Goal: Information Seeking & Learning: Check status

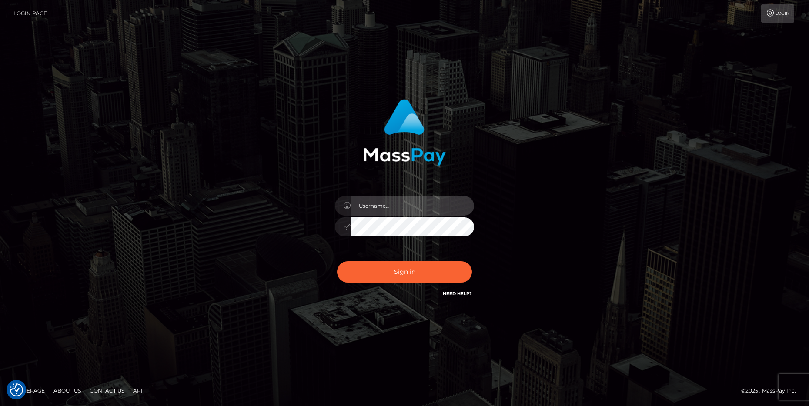
type input "cheli"
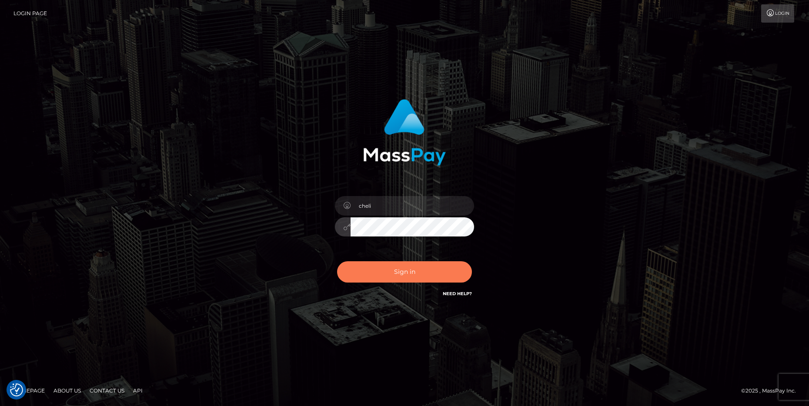
click at [372, 274] on button "Sign in" at bounding box center [404, 271] width 135 height 21
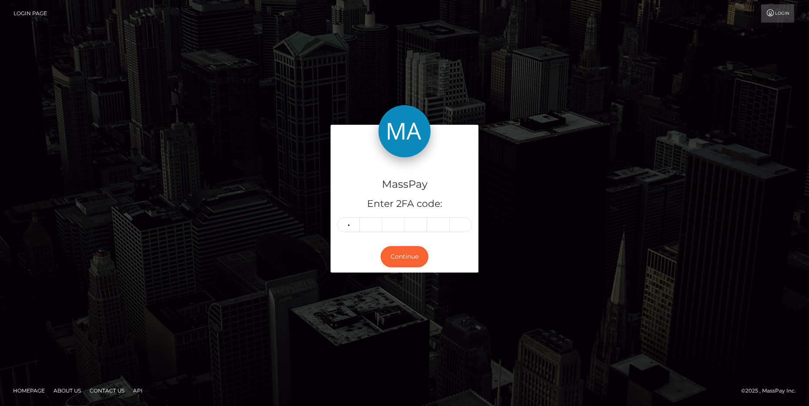
type input "3"
type input "7"
type input "5"
type input "3"
type input "0"
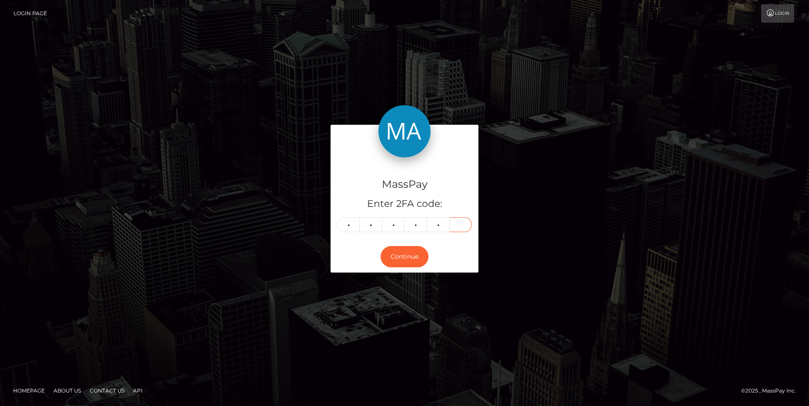
type input "9"
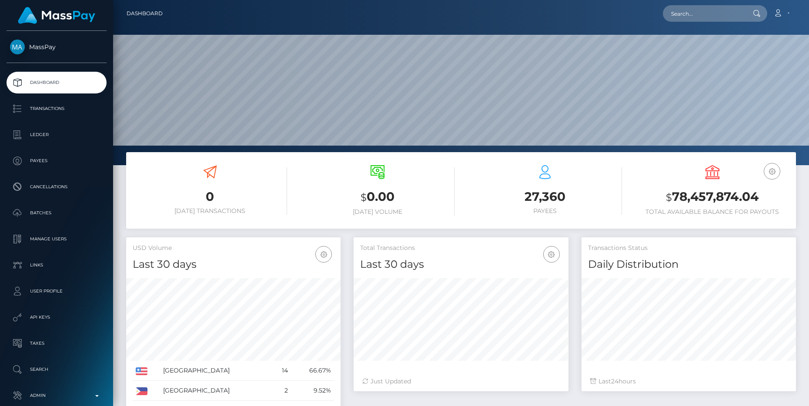
scroll to position [154, 214]
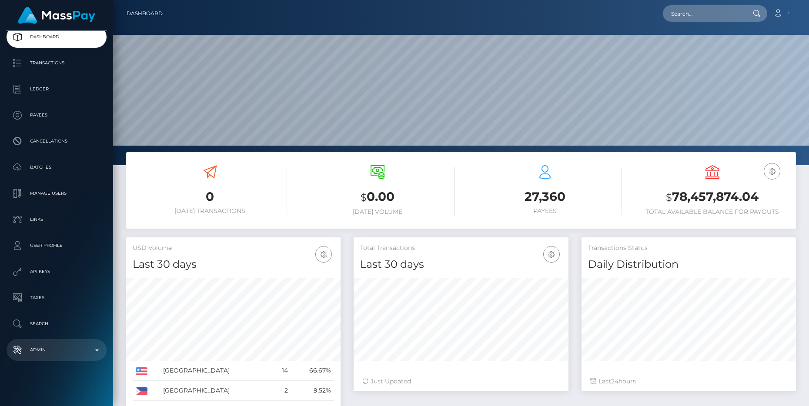
click at [56, 352] on p "Admin" at bounding box center [56, 349] width 93 height 13
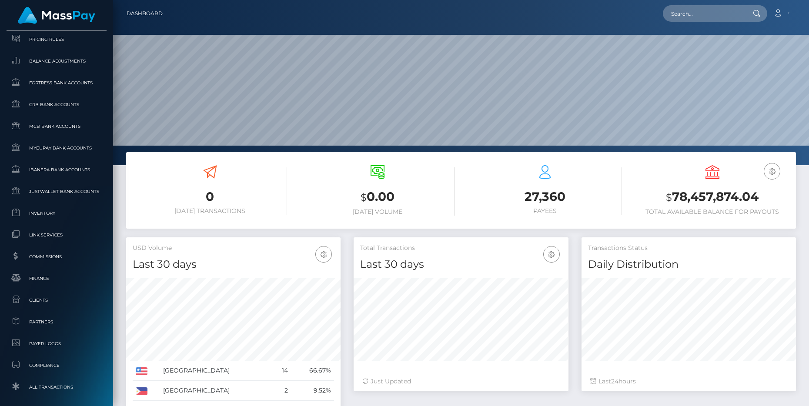
scroll to position [388, 0]
drag, startPoint x: 47, startPoint y: 304, endPoint x: 64, endPoint y: 293, distance: 20.3
click at [47, 304] on link "Clients" at bounding box center [57, 297] width 100 height 19
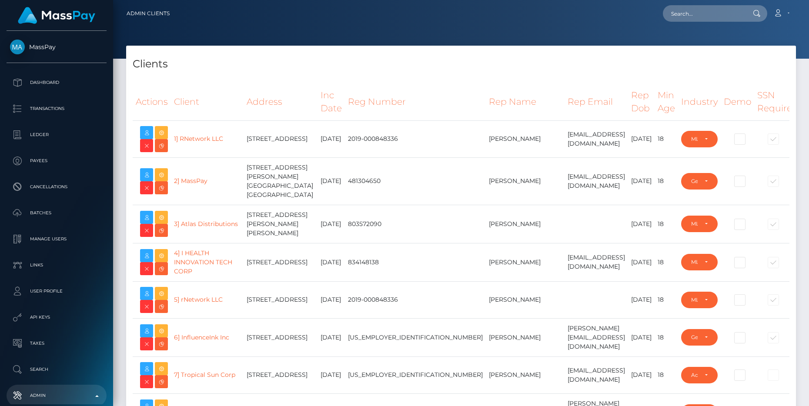
select select "223"
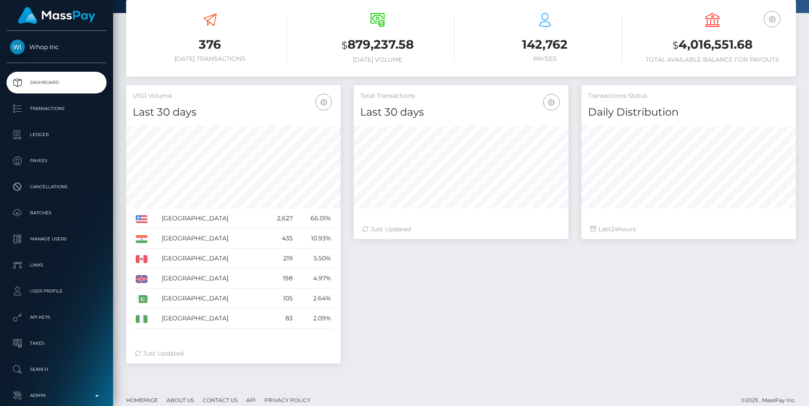
scroll to position [161, 0]
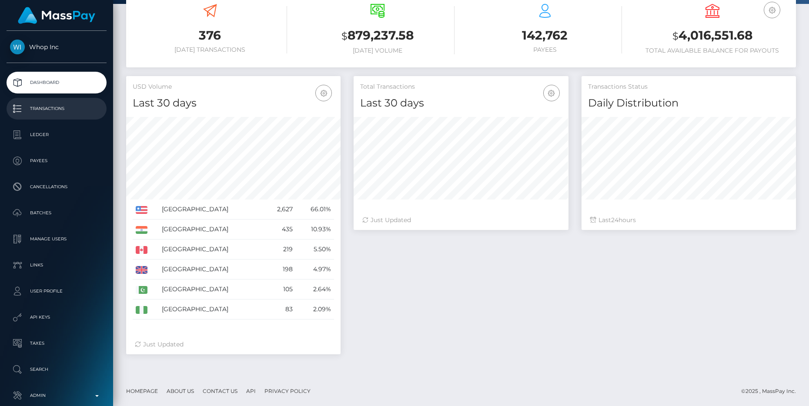
click at [59, 113] on p "Transactions" at bounding box center [56, 108] width 93 height 13
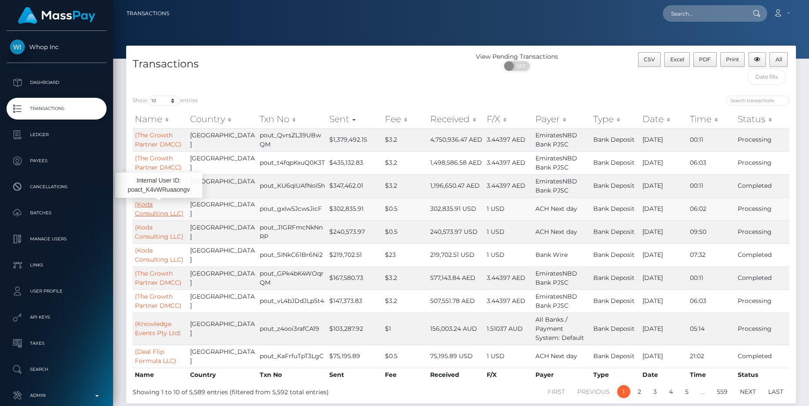
click at [145, 203] on link "(Koda Consulting LLC)" at bounding box center [159, 208] width 49 height 17
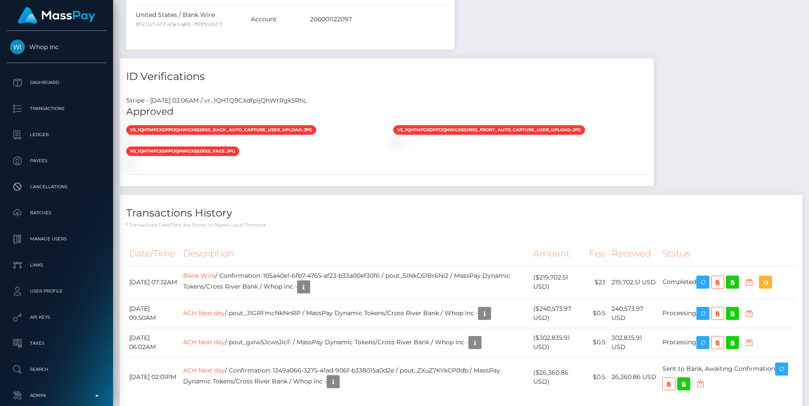
scroll to position [1020, 0]
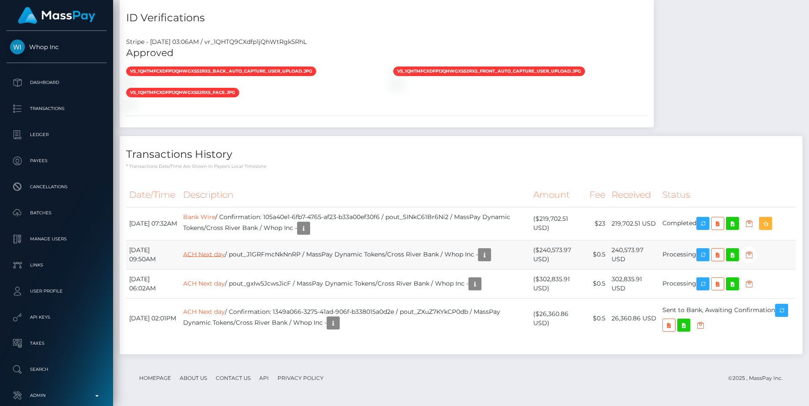
click at [222, 253] on link "ACH Next day" at bounding box center [204, 254] width 42 height 8
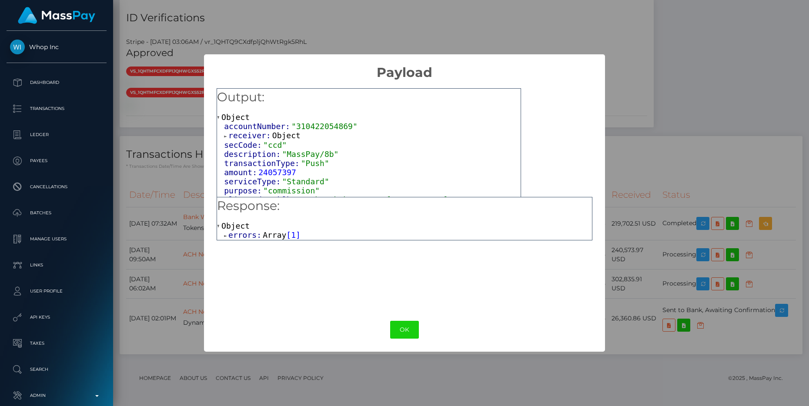
scroll to position [15, 0]
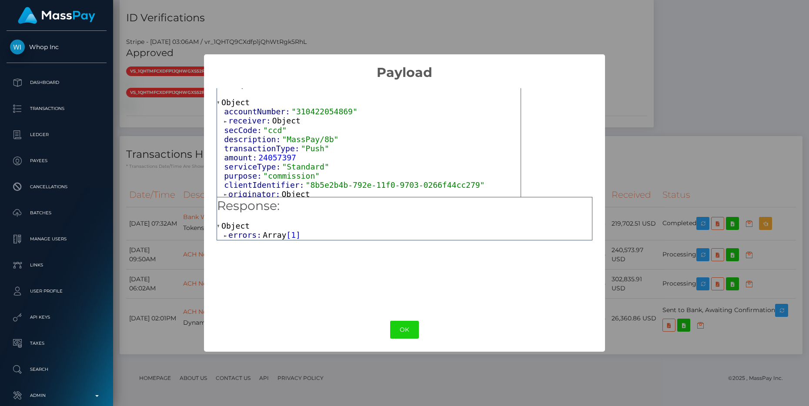
click at [225, 236] on span at bounding box center [226, 236] width 4 height 6
click at [233, 243] on span at bounding box center [233, 245] width 4 height 6
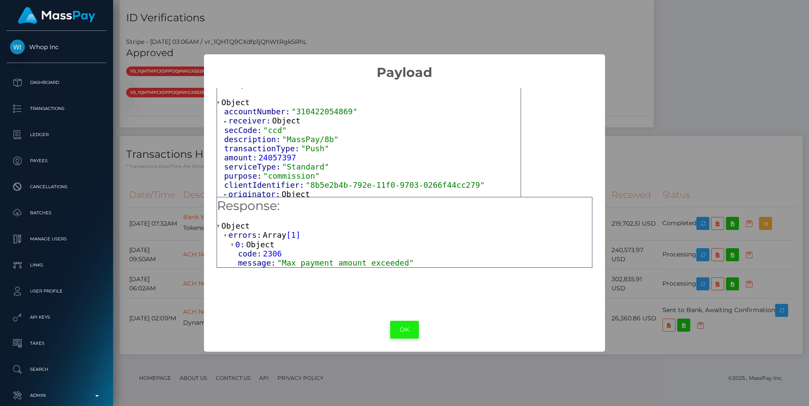
click at [405, 333] on button "OK" at bounding box center [404, 330] width 29 height 18
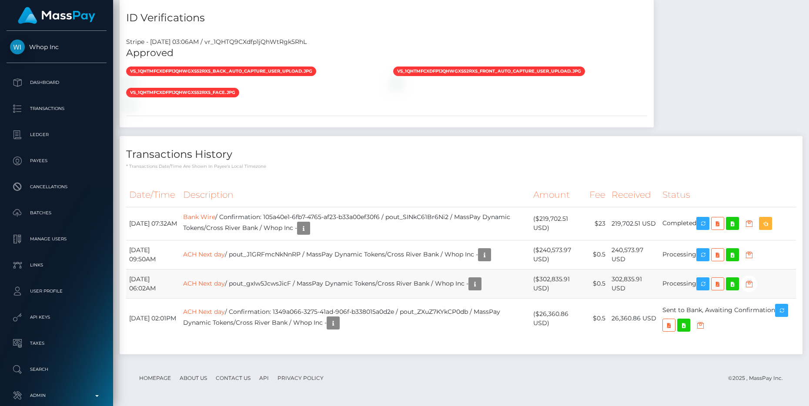
click at [669, 283] on td "Processing" at bounding box center [727, 283] width 136 height 29
click at [379, 340] on div "Date/Time Description Amount Fee Received Status Bank Wire" at bounding box center [460, 266] width 669 height 166
click at [225, 253] on link "ACH Next day" at bounding box center [204, 254] width 42 height 8
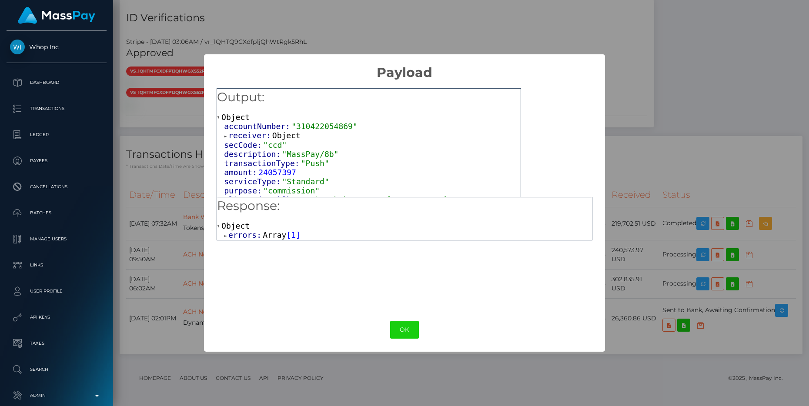
click at [225, 235] on span at bounding box center [226, 236] width 4 height 6
click at [230, 243] on div "0: Object" at bounding box center [408, 245] width 368 height 10
click at [232, 245] on span at bounding box center [233, 245] width 4 height 6
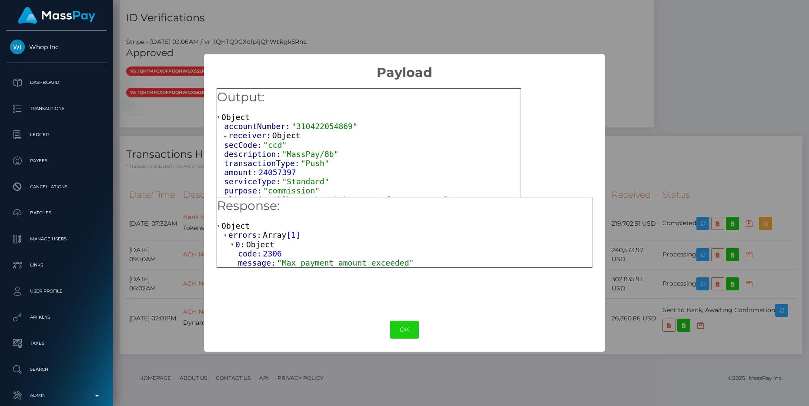
click at [434, 260] on div "message: "Max payment amount exceeded"" at bounding box center [415, 262] width 354 height 9
click at [412, 320] on div "OK No Cancel" at bounding box center [404, 329] width 400 height 27
click at [408, 326] on button "OK" at bounding box center [404, 330] width 29 height 18
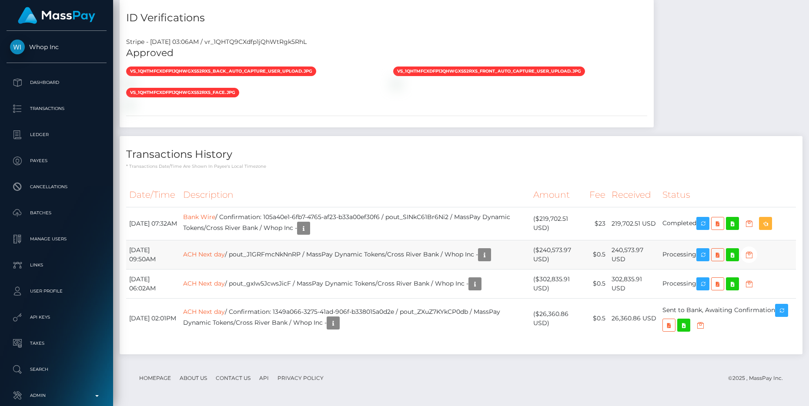
click at [229, 249] on td "ACH Next day / pout_J1GRFmcNkNnRP / MassPay Dynamic Tokens/Cross River Bank / W…" at bounding box center [355, 254] width 350 height 29
click at [225, 254] on link "ACH Next day" at bounding box center [204, 254] width 42 height 8
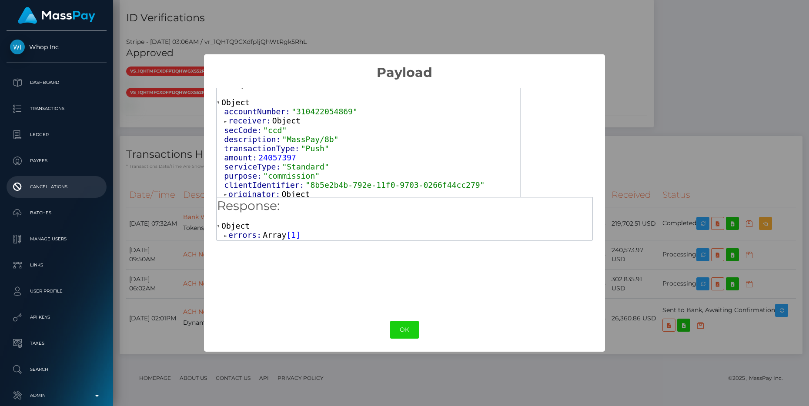
scroll to position [0, 0]
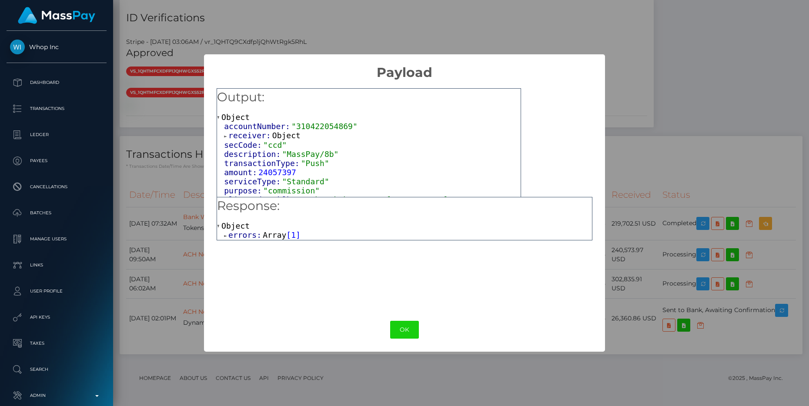
click at [225, 236] on span at bounding box center [226, 236] width 4 height 6
click at [230, 244] on div "0: Object" at bounding box center [408, 245] width 368 height 10
click at [232, 246] on span at bounding box center [233, 245] width 4 height 6
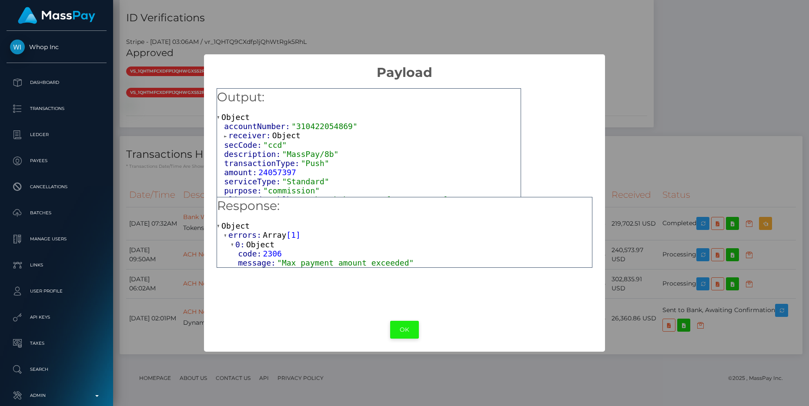
click at [396, 330] on button "OK" at bounding box center [404, 330] width 29 height 18
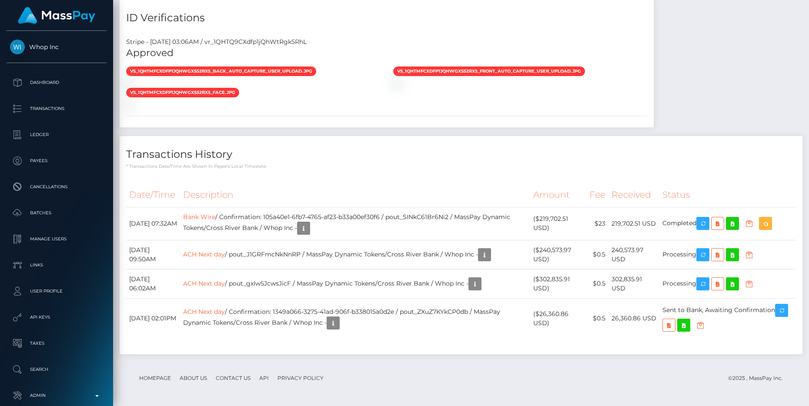
scroll to position [1020, 0]
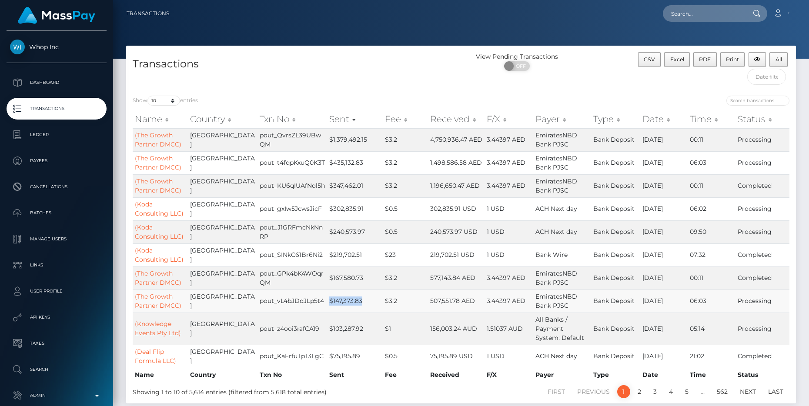
drag, startPoint x: 314, startPoint y: 300, endPoint x: 353, endPoint y: 302, distance: 39.6
click at [353, 302] on td "$147,373.83" at bounding box center [355, 301] width 56 height 23
drag, startPoint x: 316, startPoint y: 329, endPoint x: 349, endPoint y: 329, distance: 33.5
click at [349, 329] on td "$103,287.92" at bounding box center [355, 329] width 56 height 32
drag, startPoint x: 317, startPoint y: 302, endPoint x: 356, endPoint y: 301, distance: 39.6
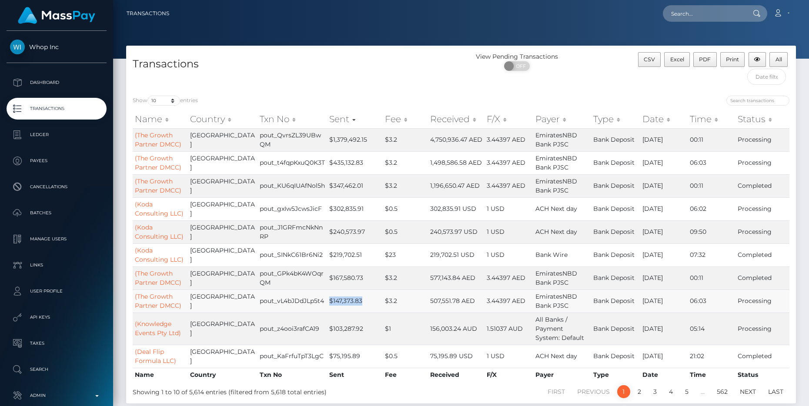
click at [356, 301] on td "$147,373.83" at bounding box center [355, 301] width 56 height 23
drag, startPoint x: 316, startPoint y: 163, endPoint x: 348, endPoint y: 162, distance: 31.8
click at [348, 162] on td "$435,132.83" at bounding box center [355, 162] width 56 height 23
click at [333, 160] on td "$435,132.83" at bounding box center [355, 162] width 56 height 23
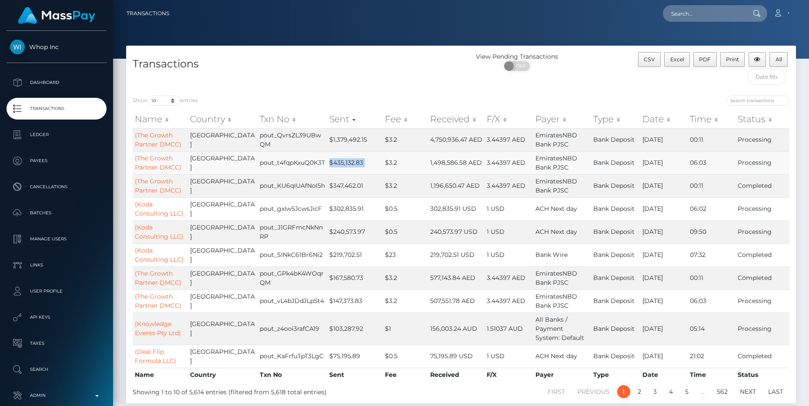
click at [333, 160] on td "$435,132.83" at bounding box center [355, 162] width 56 height 23
click at [336, 171] on td "$435,132.83" at bounding box center [355, 162] width 56 height 23
drag, startPoint x: 316, startPoint y: 163, endPoint x: 349, endPoint y: 162, distance: 33.5
click at [349, 162] on td "$435,132.83" at bounding box center [355, 162] width 56 height 23
copy td "$435,132.83"
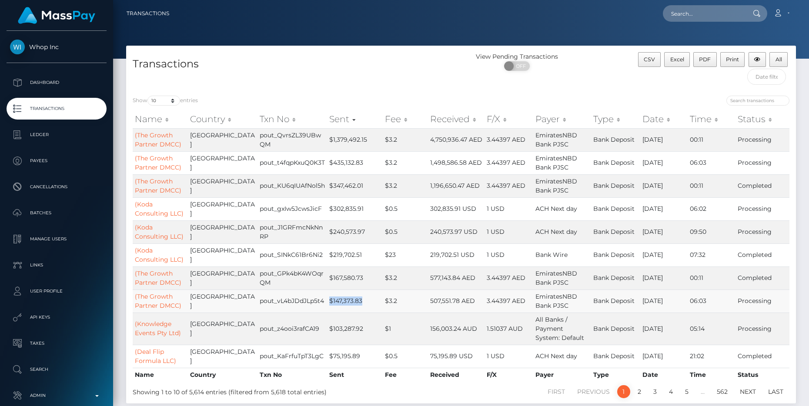
drag, startPoint x: 316, startPoint y: 301, endPoint x: 356, endPoint y: 302, distance: 40.0
click at [356, 302] on td "$147,373.83" at bounding box center [355, 301] width 56 height 23
drag, startPoint x: 317, startPoint y: 162, endPoint x: 348, endPoint y: 161, distance: 31.3
click at [348, 161] on td "$435,132.83" at bounding box center [355, 162] width 56 height 23
drag, startPoint x: 317, startPoint y: 301, endPoint x: 347, endPoint y: 301, distance: 30.0
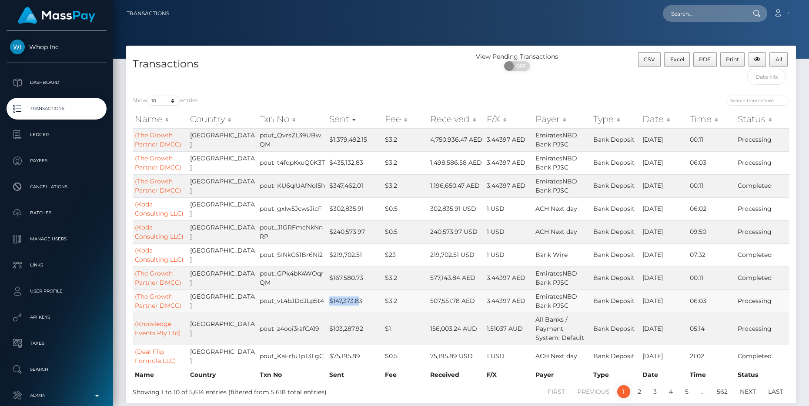
click at [347, 301] on td "$147,373.83" at bounding box center [355, 301] width 56 height 23
drag, startPoint x: 316, startPoint y: 161, endPoint x: 353, endPoint y: 161, distance: 37.4
click at [353, 161] on td "$435,132.83" at bounding box center [355, 162] width 56 height 23
copy td "$435,132.83"
drag, startPoint x: 636, startPoint y: 163, endPoint x: 661, endPoint y: 163, distance: 25.2
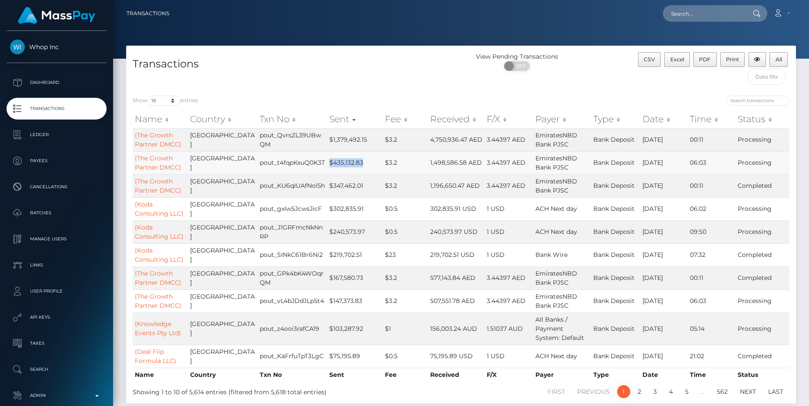
click at [661, 163] on td "[DATE]" at bounding box center [663, 162] width 47 height 23
copy td "[DATE]"
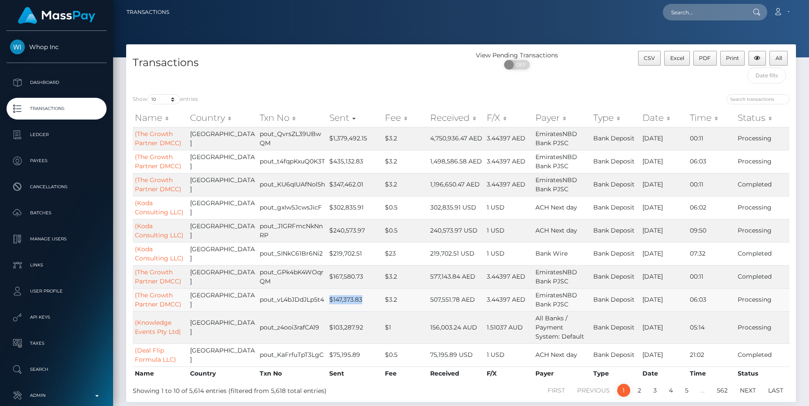
drag, startPoint x: 317, startPoint y: 299, endPoint x: 352, endPoint y: 300, distance: 35.2
click at [352, 300] on td "$147,373.83" at bounding box center [355, 299] width 56 height 23
copy td "$147,373.83"
drag, startPoint x: 636, startPoint y: 300, endPoint x: 660, endPoint y: 300, distance: 23.9
click at [660, 300] on td "[DATE]" at bounding box center [663, 299] width 47 height 23
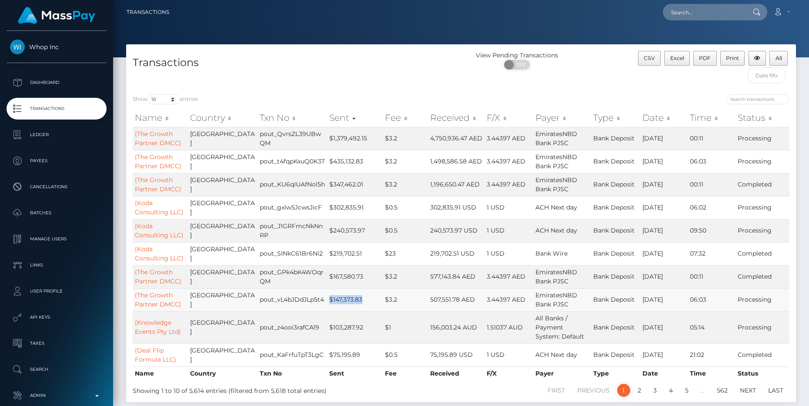
copy td "[DATE]"
click at [639, 390] on link "2" at bounding box center [638, 390] width 13 height 13
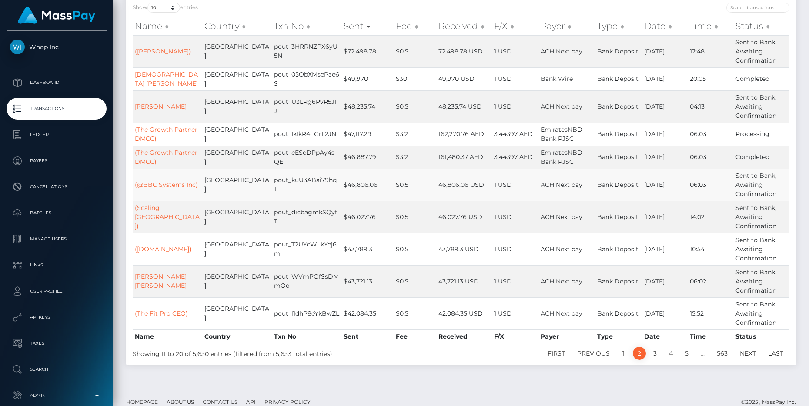
scroll to position [93, 0]
drag, startPoint x: 322, startPoint y: 133, endPoint x: 354, endPoint y: 133, distance: 31.7
click at [354, 133] on td "$47,117.29" at bounding box center [367, 133] width 52 height 23
copy td "$47,117.29"
drag, startPoint x: 636, startPoint y: 133, endPoint x: 660, endPoint y: 133, distance: 24.8
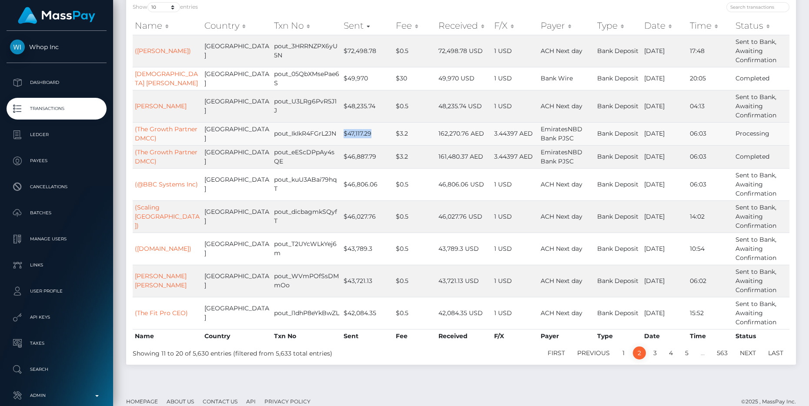
click at [660, 133] on td "[DATE]" at bounding box center [664, 133] width 45 height 23
copy td "[DATE]"
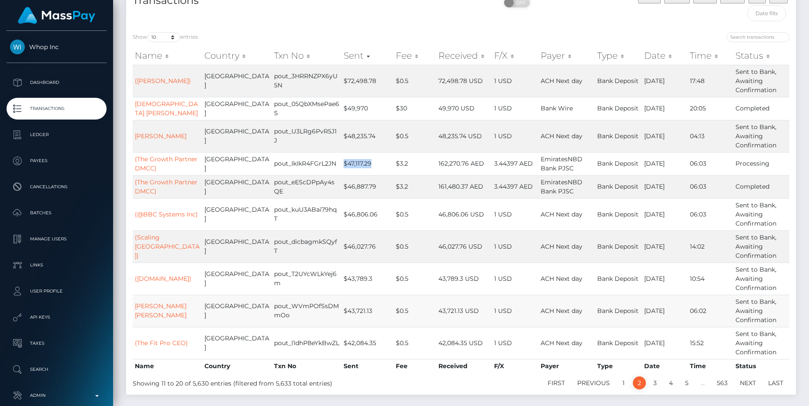
scroll to position [104, 0]
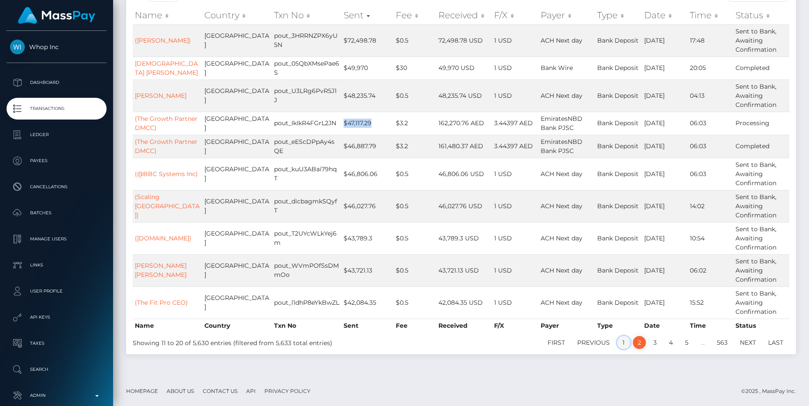
click at [626, 345] on link "1" at bounding box center [623, 342] width 13 height 13
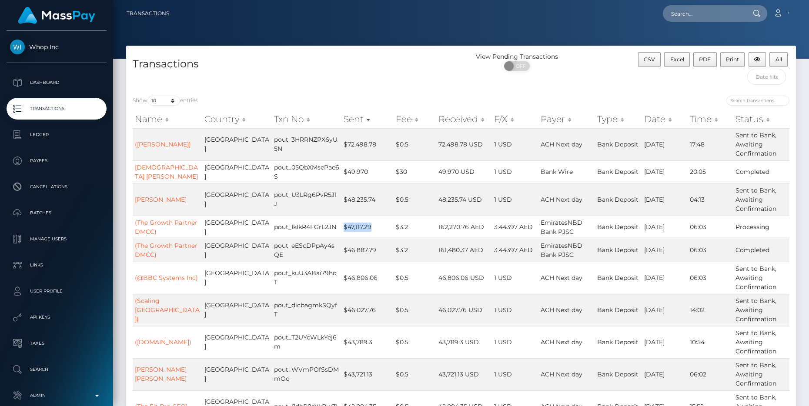
click at [49, 109] on p "Transactions" at bounding box center [56, 108] width 93 height 13
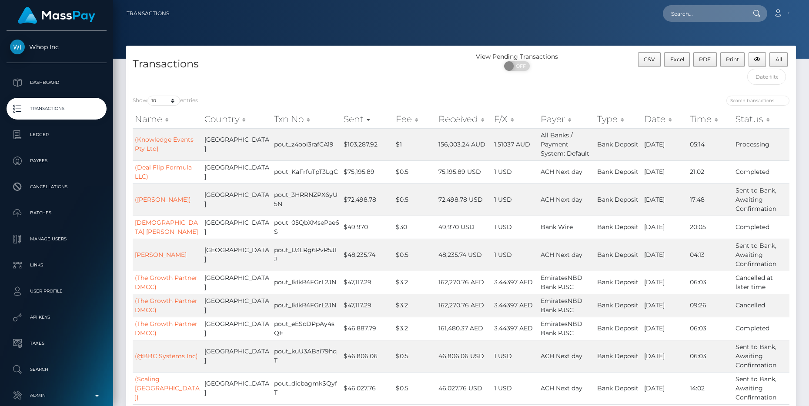
click at [642, 118] on th "Date" at bounding box center [664, 118] width 45 height 17
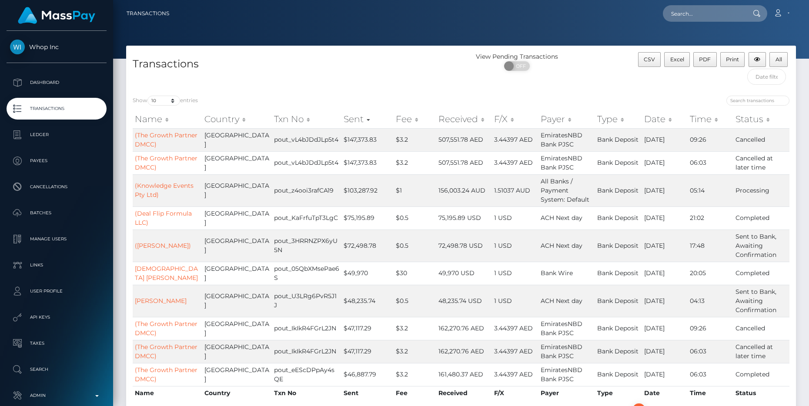
click at [647, 120] on th "Date" at bounding box center [664, 118] width 45 height 17
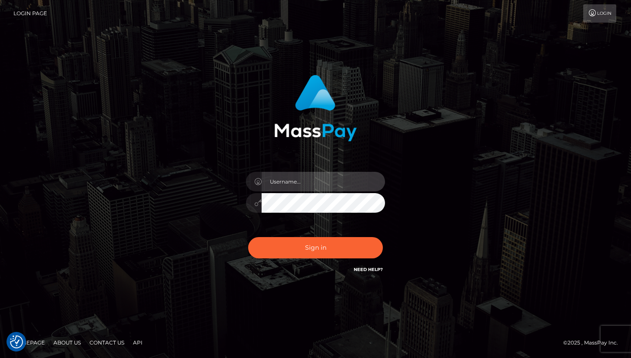
type input "cheli"
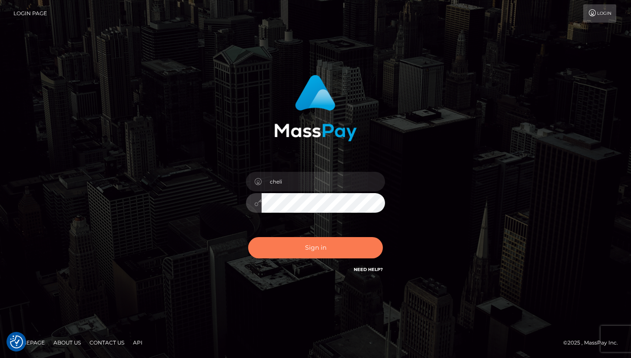
click at [293, 243] on button "Sign in" at bounding box center [315, 247] width 135 height 21
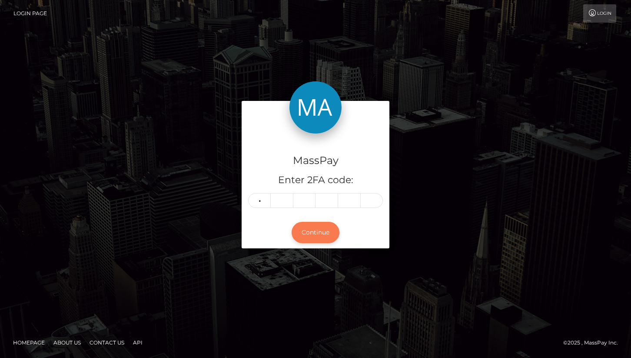
type input "6"
type input "8"
type input "9"
type input "3"
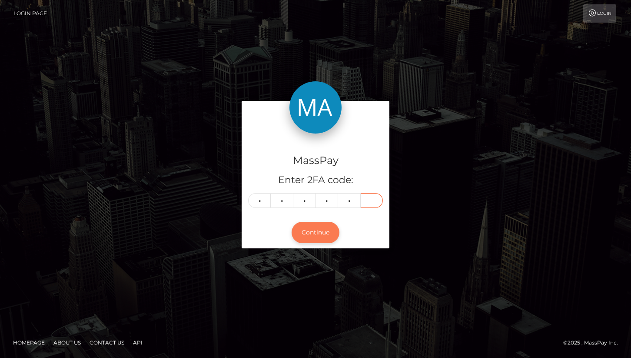
type input "0"
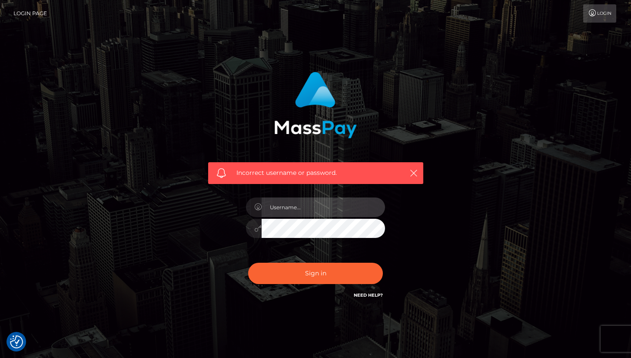
type input "cheli"
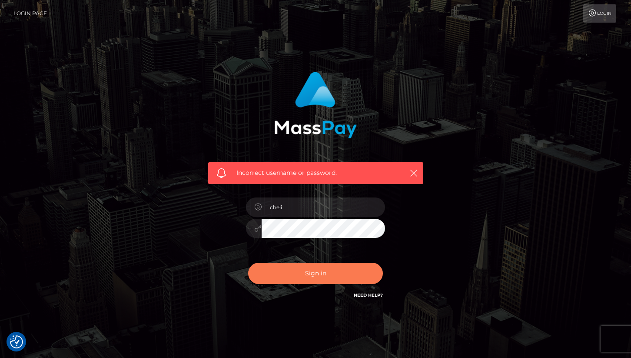
click at [287, 268] on button "Sign in" at bounding box center [315, 273] width 135 height 21
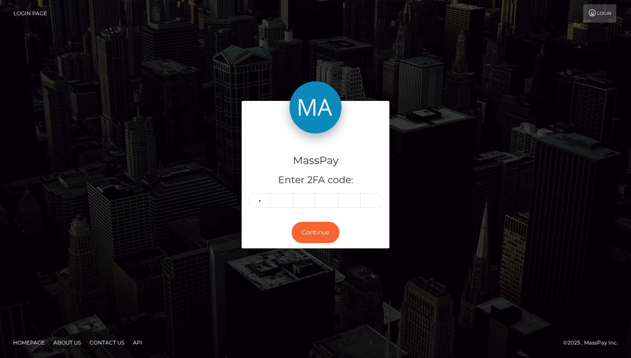
type input "6"
type input "9"
type input "8"
type input "3"
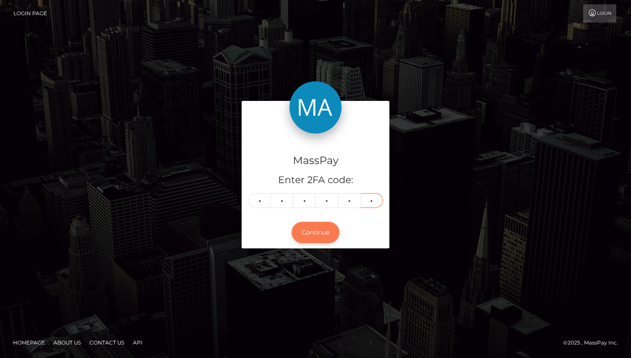
type input "0"
click at [318, 236] on button "Continue" at bounding box center [316, 232] width 48 height 21
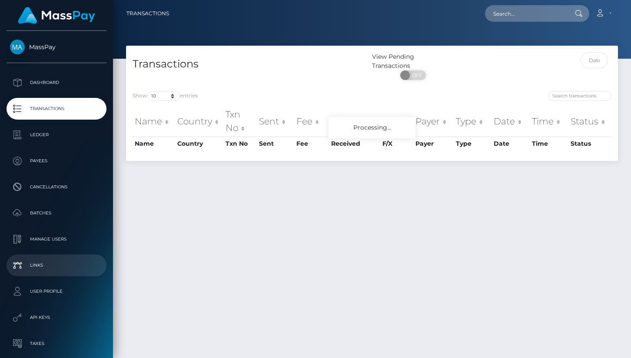
scroll to position [94, 0]
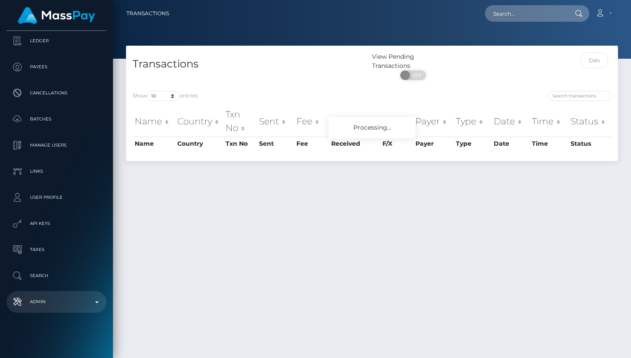
click at [63, 300] on p "Admin" at bounding box center [56, 301] width 93 height 13
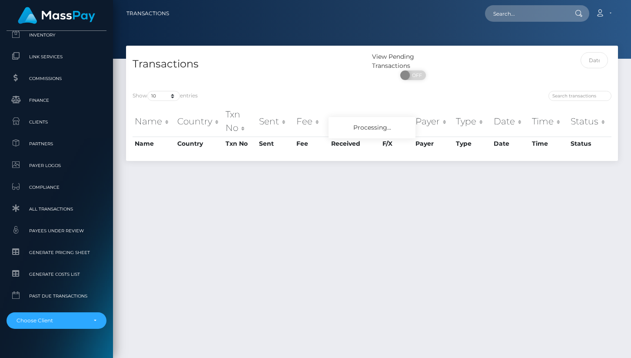
scroll to position [579, 0]
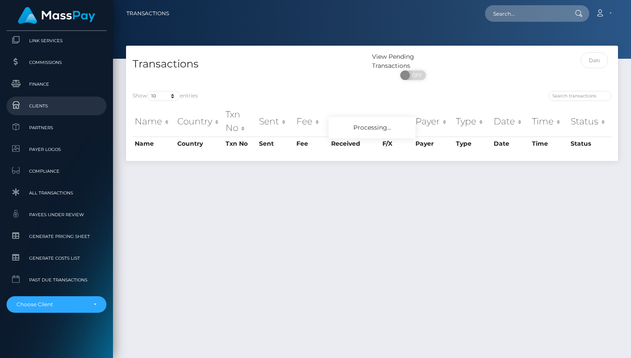
click at [40, 111] on link "Clients" at bounding box center [57, 106] width 100 height 19
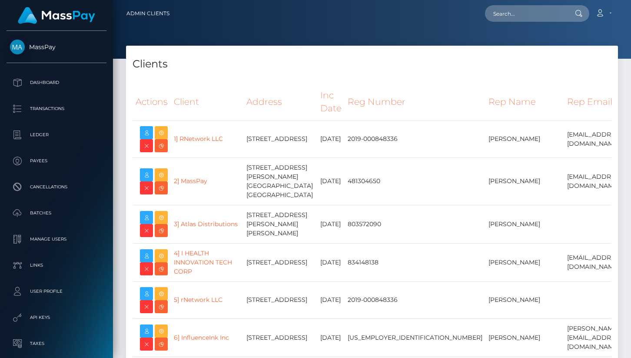
select select "223"
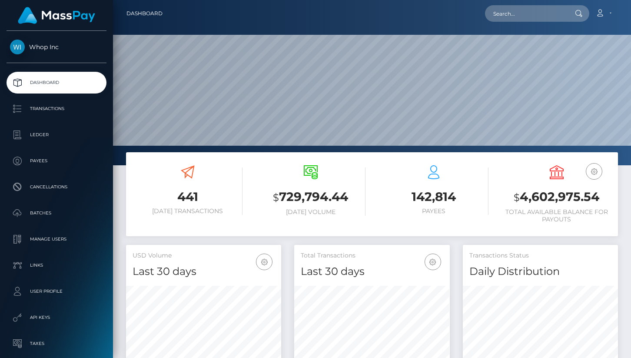
scroll to position [154, 155]
click at [51, 110] on p "Transactions" at bounding box center [56, 108] width 93 height 13
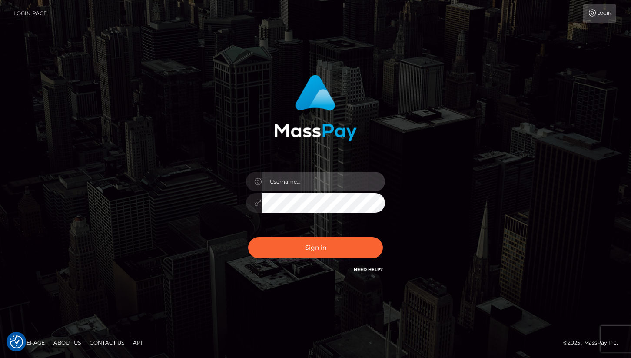
type input "cheli"
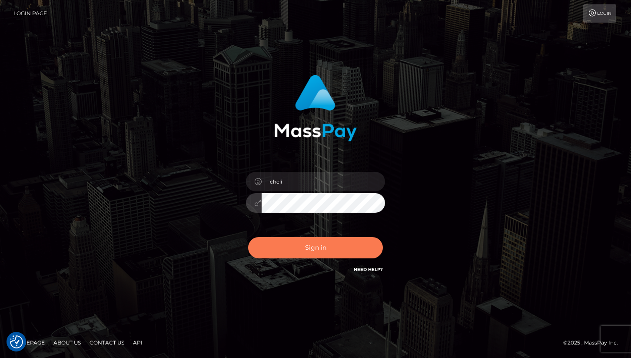
click at [283, 256] on button "Sign in" at bounding box center [315, 247] width 135 height 21
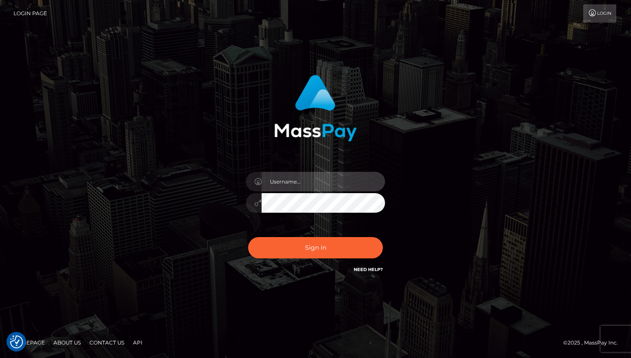
type input "cheli"
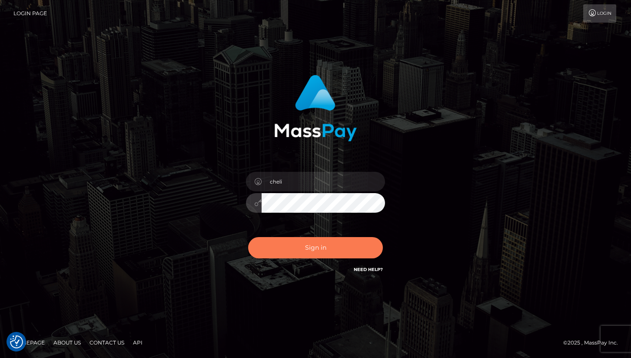
click at [278, 248] on button "Sign in" at bounding box center [315, 247] width 135 height 21
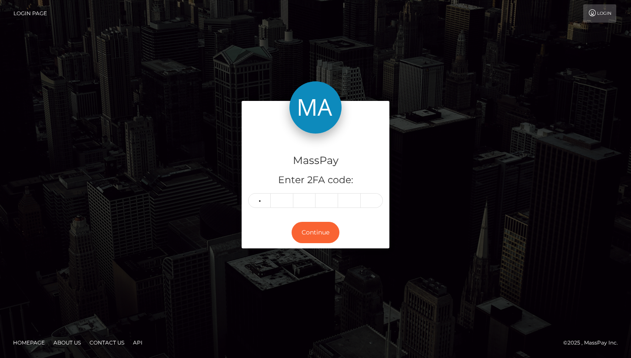
type input "1"
type input "2"
type input "4"
type input "1"
type input "2"
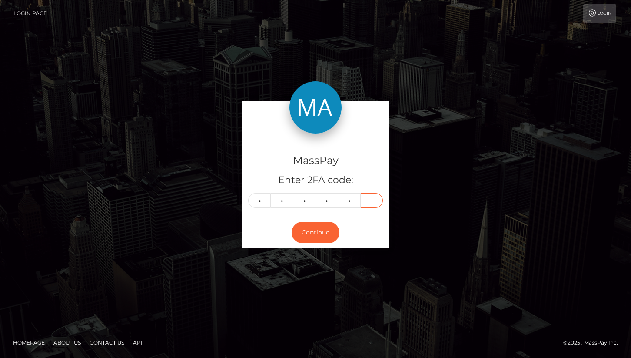
type input "5"
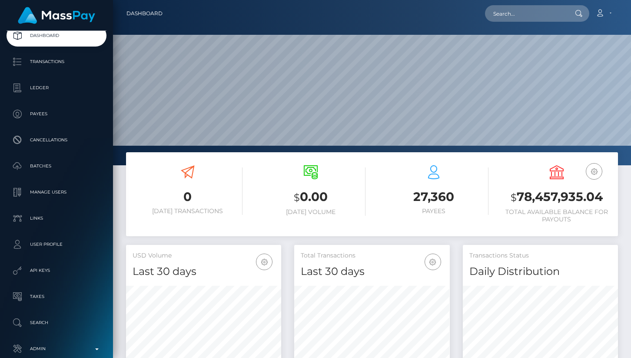
scroll to position [94, 0]
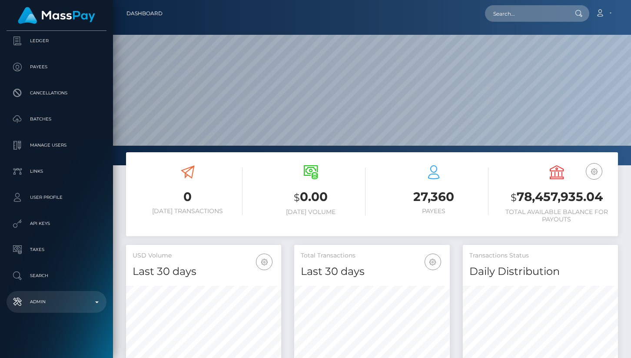
click at [63, 295] on p "Admin" at bounding box center [56, 301] width 93 height 13
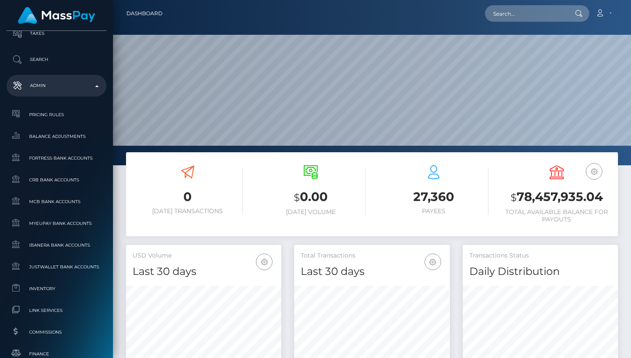
scroll to position [556, 0]
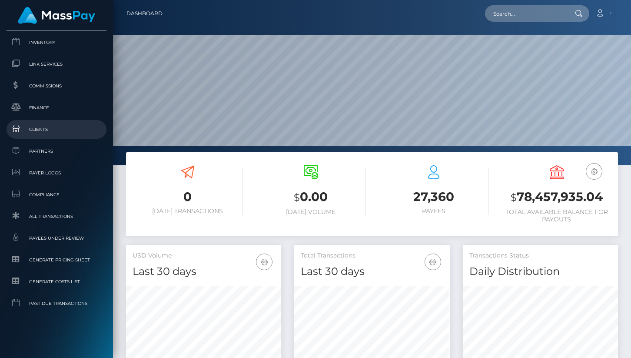
click at [47, 127] on span "Clients" at bounding box center [56, 129] width 93 height 10
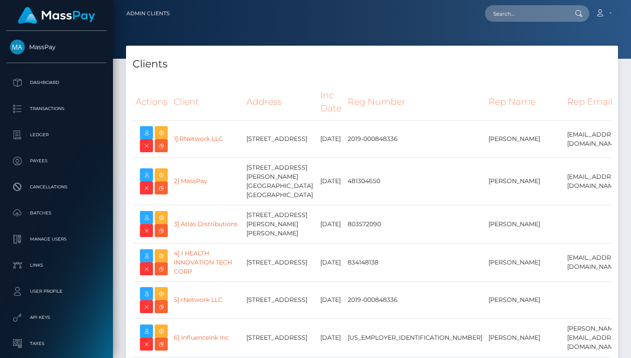
select select "223"
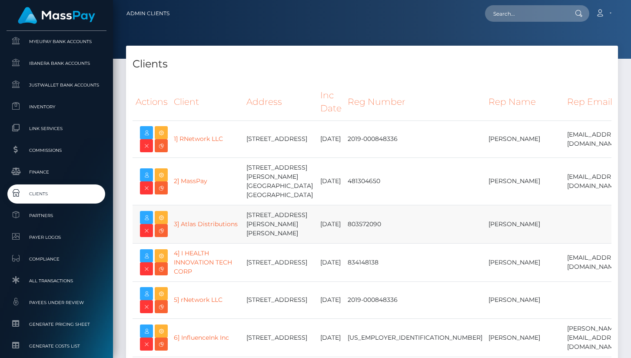
scroll to position [14098, 0]
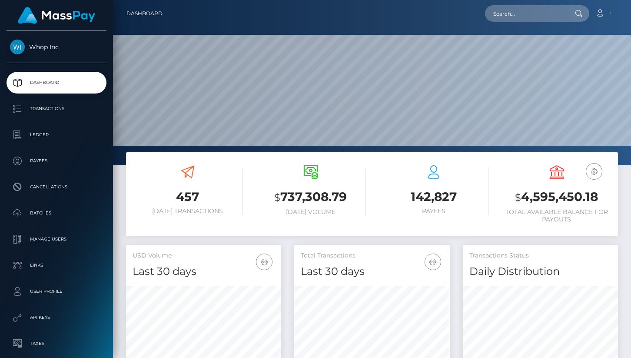
scroll to position [154, 155]
click at [58, 106] on p "Transactions" at bounding box center [56, 108] width 93 height 13
